Goal: Task Accomplishment & Management: Manage account settings

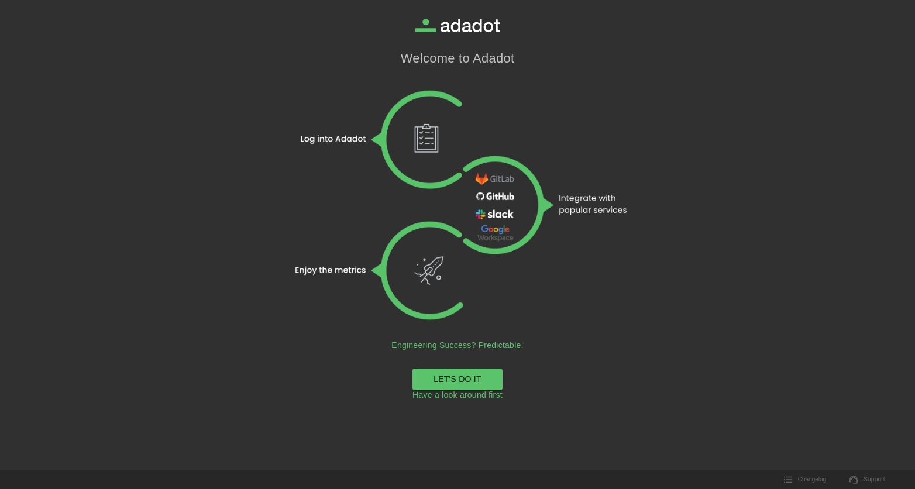
click at [446, 375] on link "LET'S DO IT" at bounding box center [458, 380] width 90 height 22
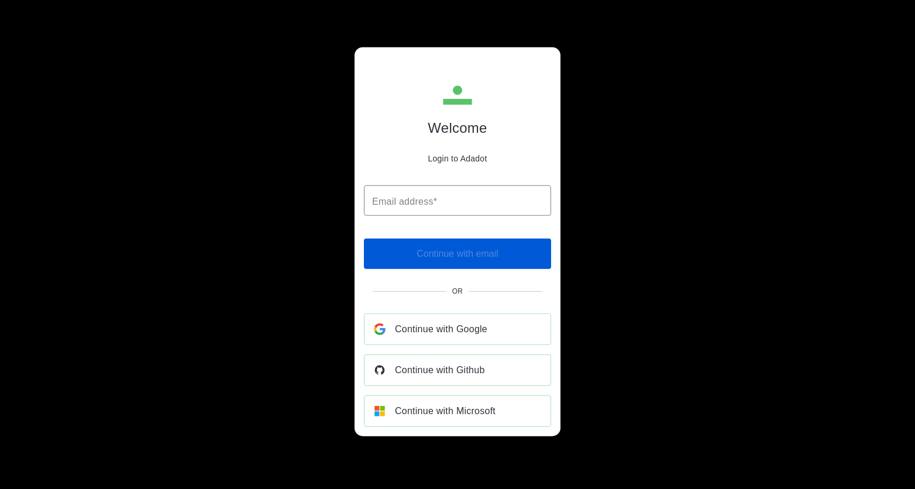
click at [438, 410] on span "Continue with Microsoft" at bounding box center [445, 411] width 101 height 16
paste input "**********"
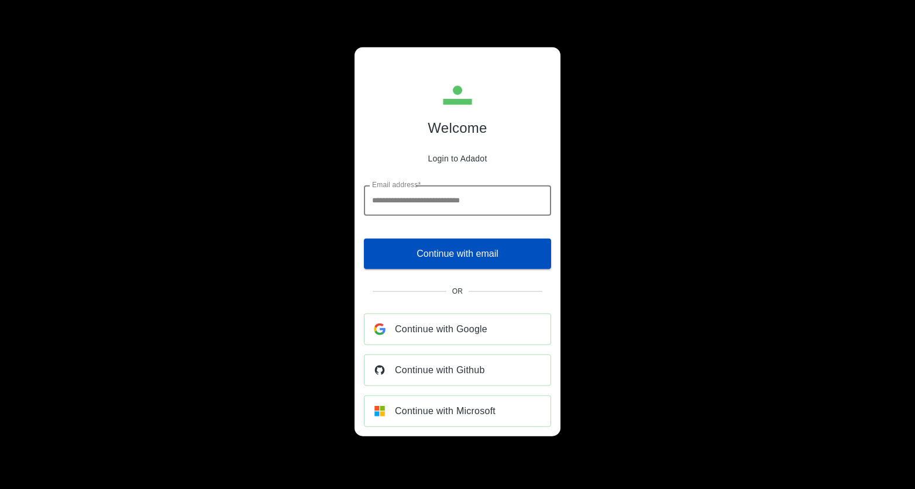
type input "**********"
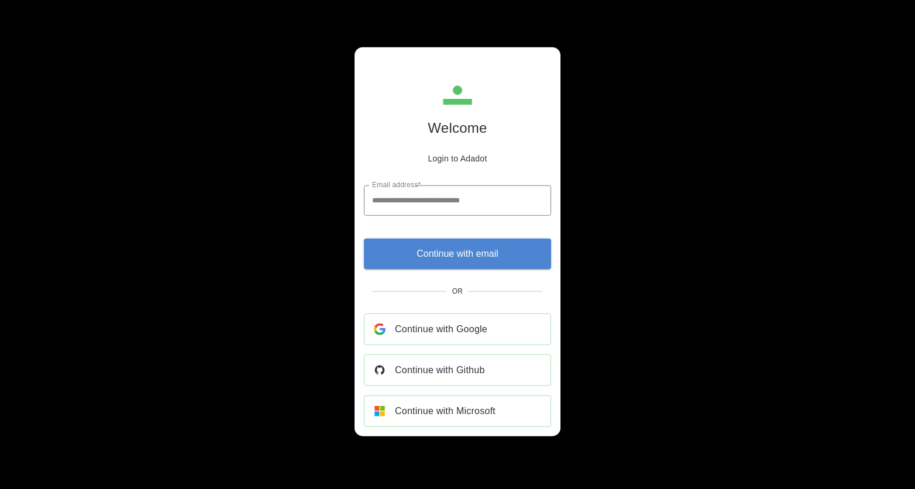
click at [375, 246] on button "Continue with email" at bounding box center [457, 253] width 187 height 30
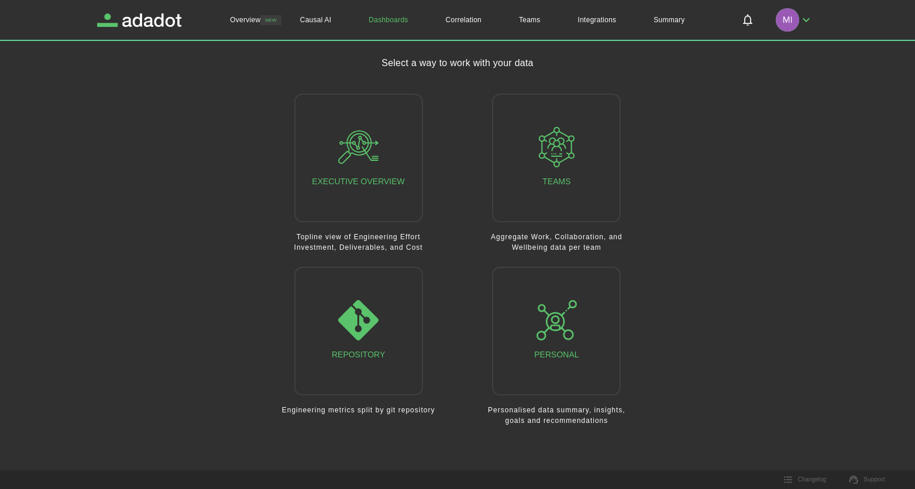
click at [116, 228] on main "Select a way to work with your data Executive Overview Topline view of Engineer…" at bounding box center [457, 248] width 721 height 384
click at [255, 21] on link "Overview" at bounding box center [245, 20] width 68 height 40
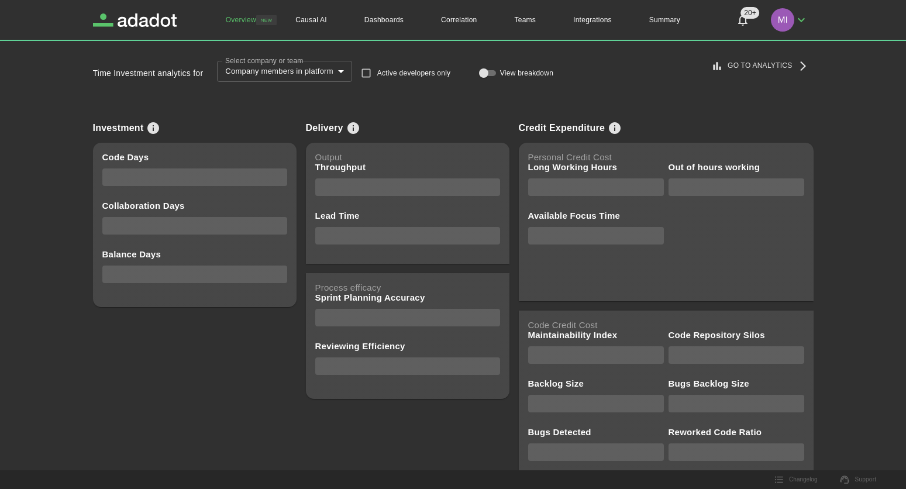
click at [792, 16] on img "button" at bounding box center [782, 19] width 23 height 23
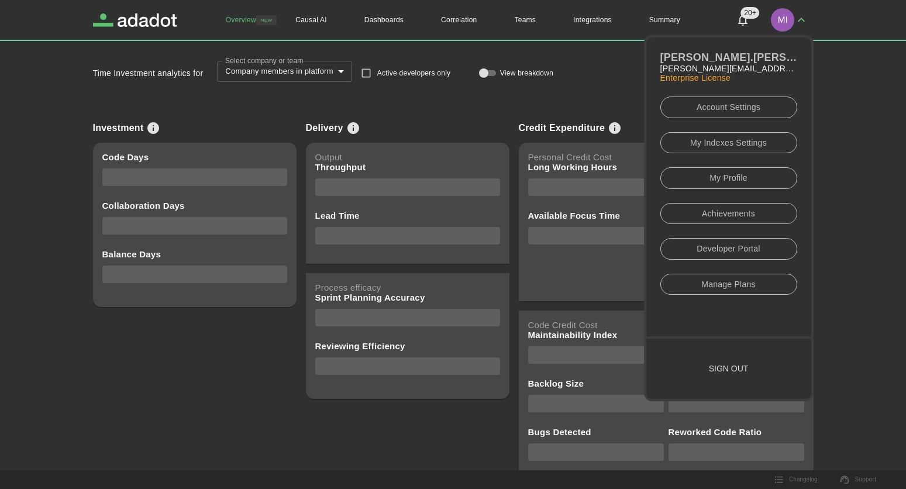
click at [744, 108] on link "Account Settings" at bounding box center [729, 108] width 137 height 22
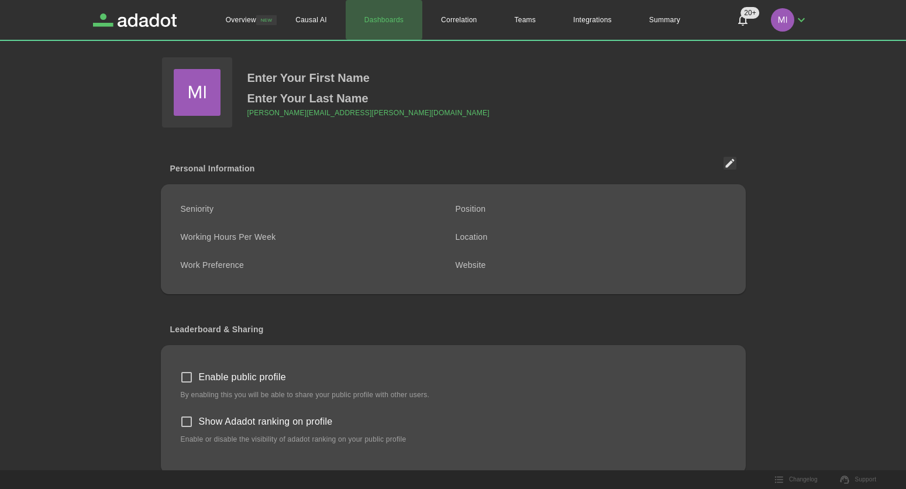
click at [384, 16] on link "Dashboards" at bounding box center [384, 20] width 77 height 40
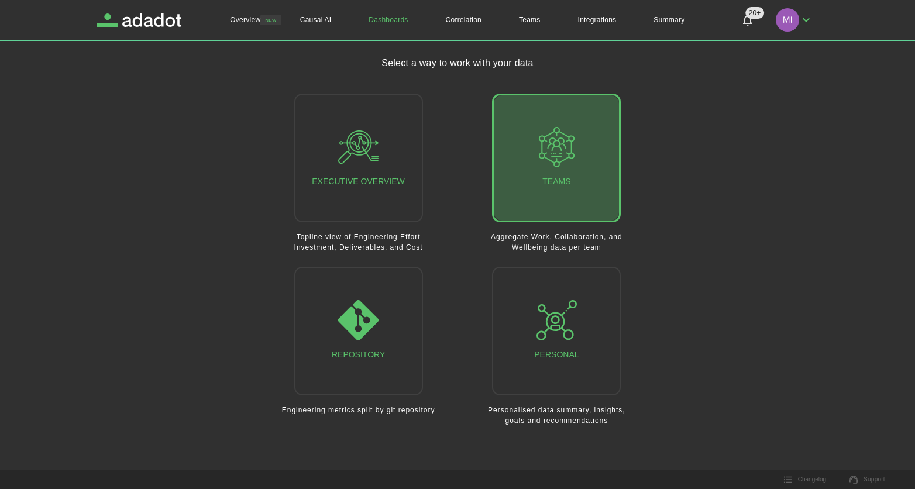
click at [540, 147] on icon "button" at bounding box center [557, 147] width 40 height 40
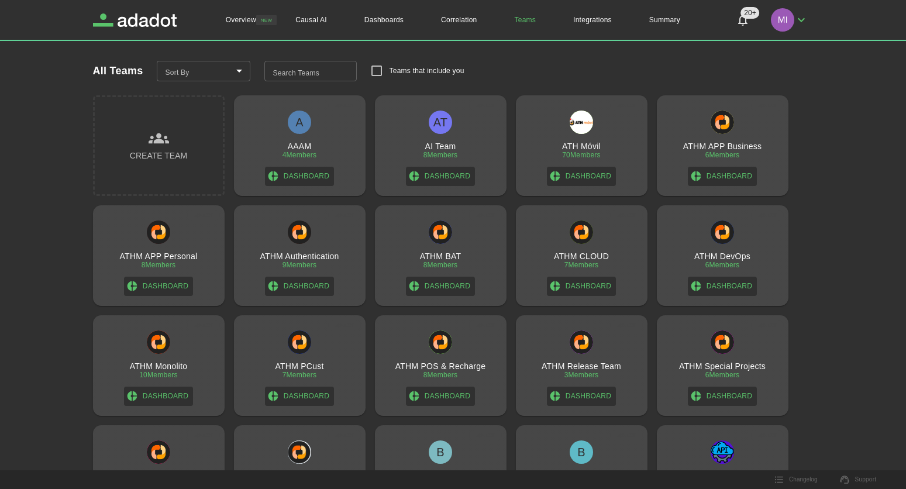
click at [323, 68] on input "Search Teams" at bounding box center [310, 71] width 92 height 21
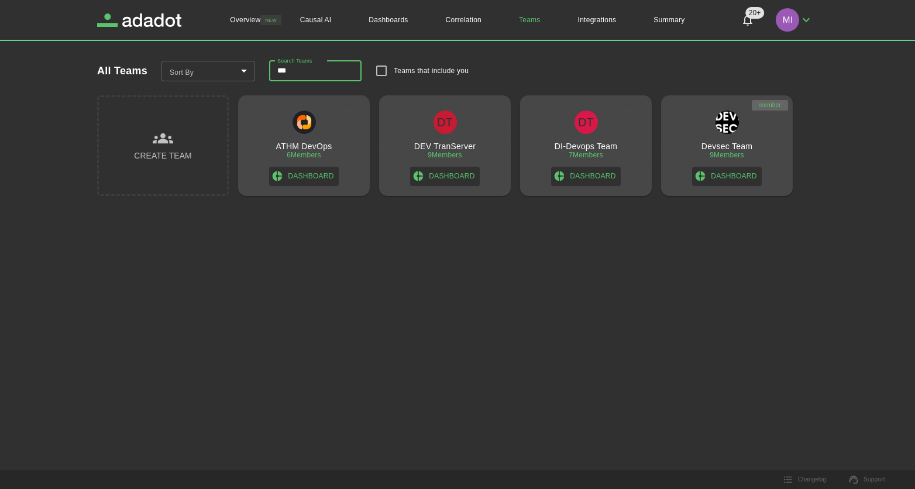
type input "***"
click at [722, 118] on img at bounding box center [727, 122] width 23 height 23
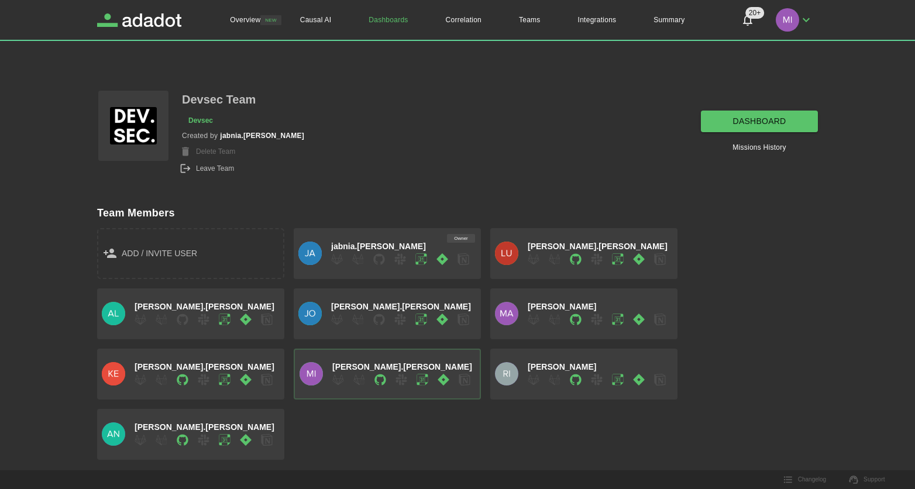
click at [327, 444] on div "add / invite user Owner jabnia.[PERSON_NAME].[PERSON_NAME].[PERSON_NAME].[PERSO…" at bounding box center [453, 339] width 730 height 241
click at [405, 93] on div "Devsec Team Devsec Created by [PERSON_NAME].[PERSON_NAME] Team Leave Team dashb…" at bounding box center [446, 120] width 744 height 109
click at [319, 155] on div "Devsec Team Devsec Created by [PERSON_NAME].[PERSON_NAME] Team Leave Team dashb…" at bounding box center [446, 120] width 744 height 109
click at [528, 15] on link "Teams" at bounding box center [529, 20] width 59 height 40
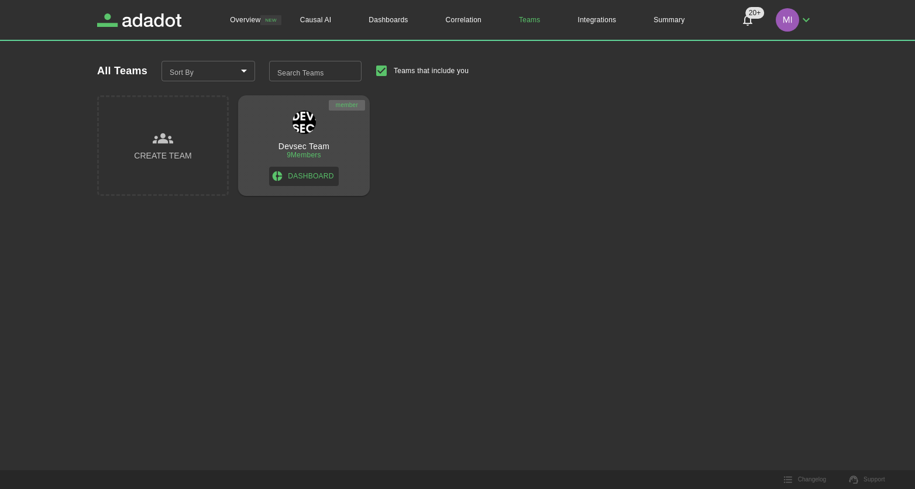
click at [194, 303] on div "Overview NEW Causal AI Dashboards Correlation Teams Integrations Summary 20+ 20…" at bounding box center [457, 244] width 915 height 489
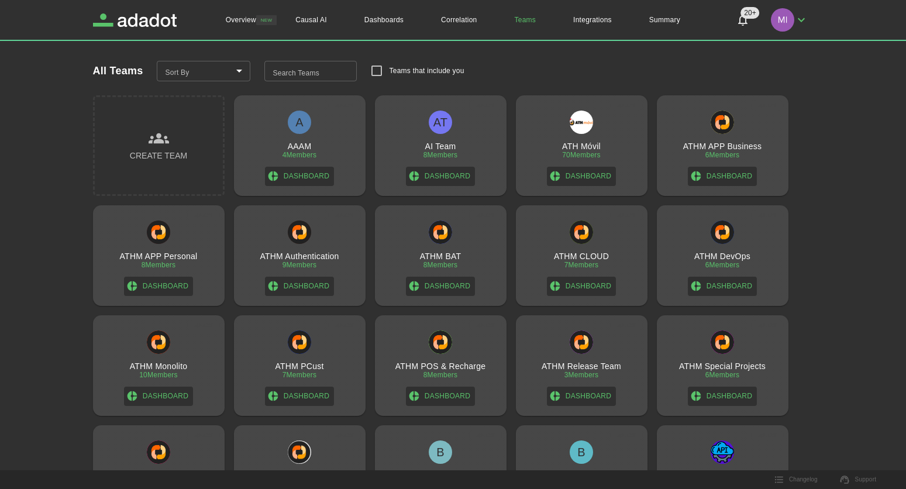
click at [357, 70] on input "Search Teams" at bounding box center [310, 71] width 92 height 21
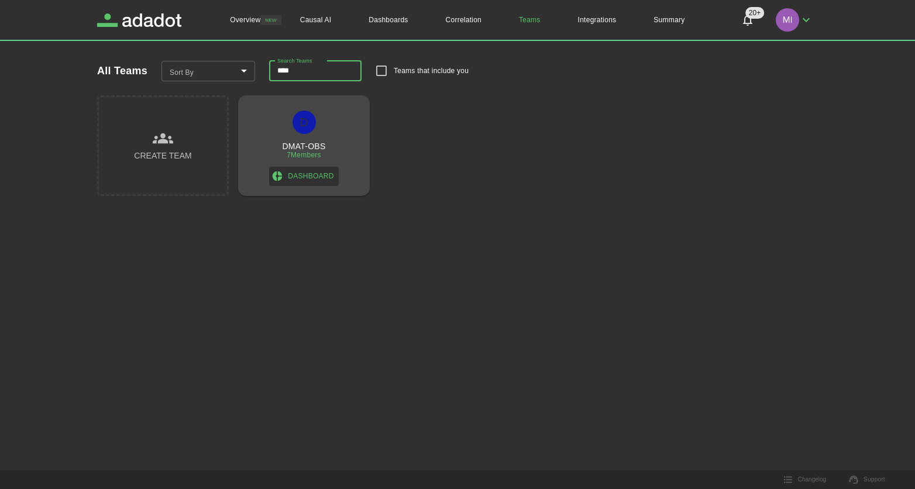
type input "****"
click at [316, 174] on link "Dashboard" at bounding box center [303, 176] width 69 height 19
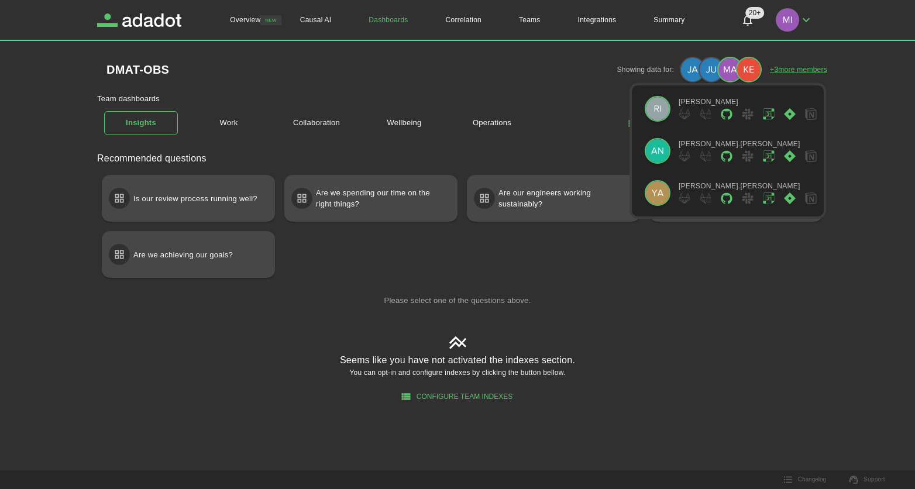
click at [806, 71] on link "+ 3 more members" at bounding box center [798, 69] width 57 height 11
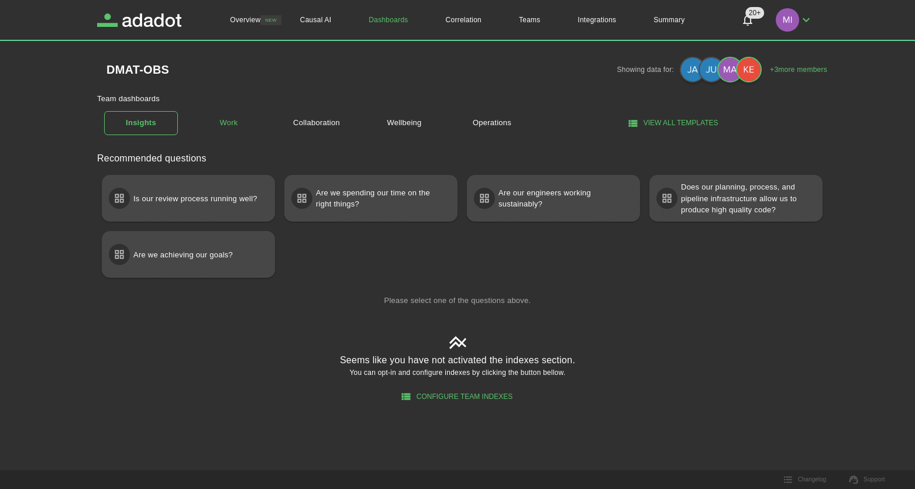
click at [225, 119] on link "Work" at bounding box center [229, 123] width 74 height 20
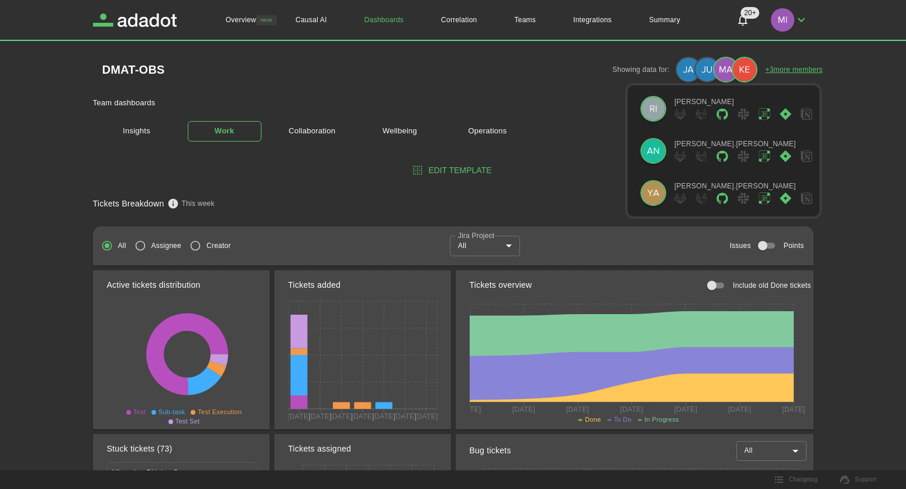
click at [809, 67] on link "+ 3 more members" at bounding box center [794, 69] width 57 height 11
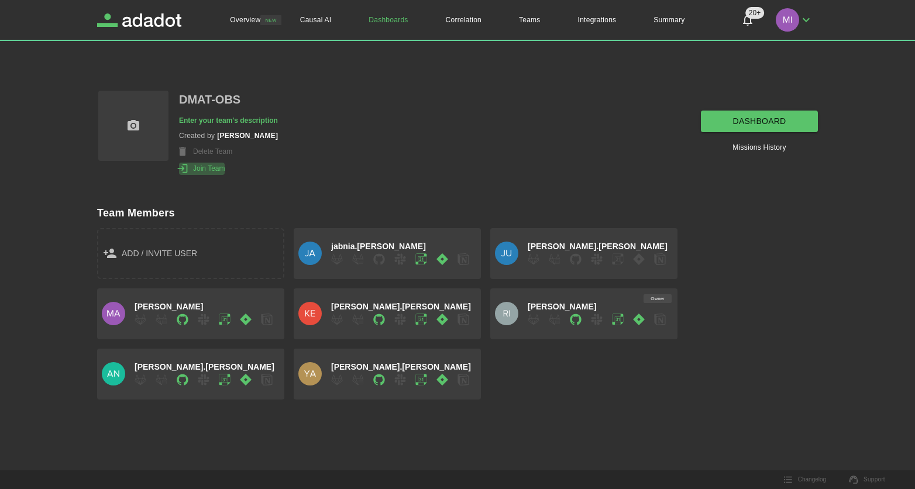
click at [201, 171] on button "Join Team" at bounding box center [202, 169] width 46 height 12
